Goal: Entertainment & Leisure: Consume media (video, audio)

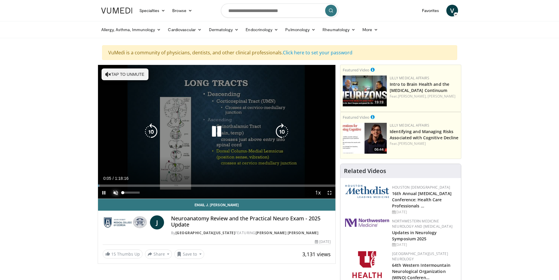
click at [113, 191] on span "Video Player" at bounding box center [116, 193] width 12 height 12
